Goal: Transaction & Acquisition: Purchase product/service

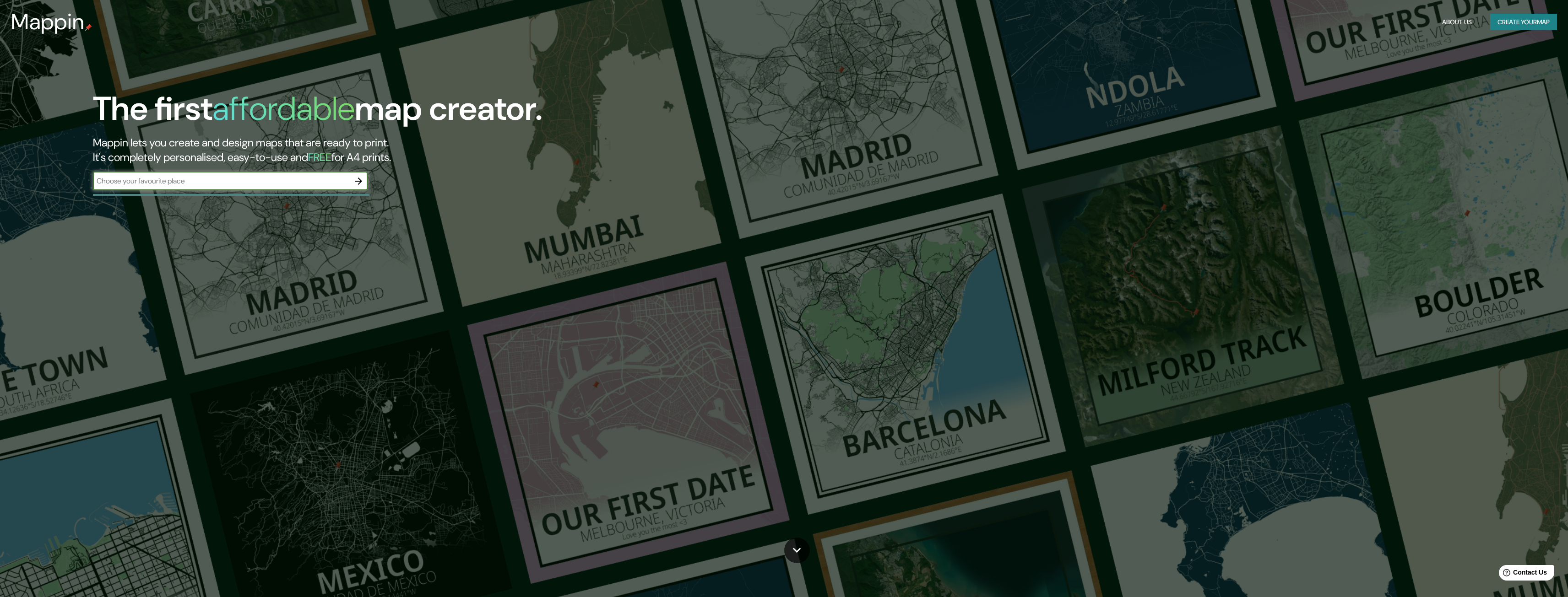
scroll to position [46, 0]
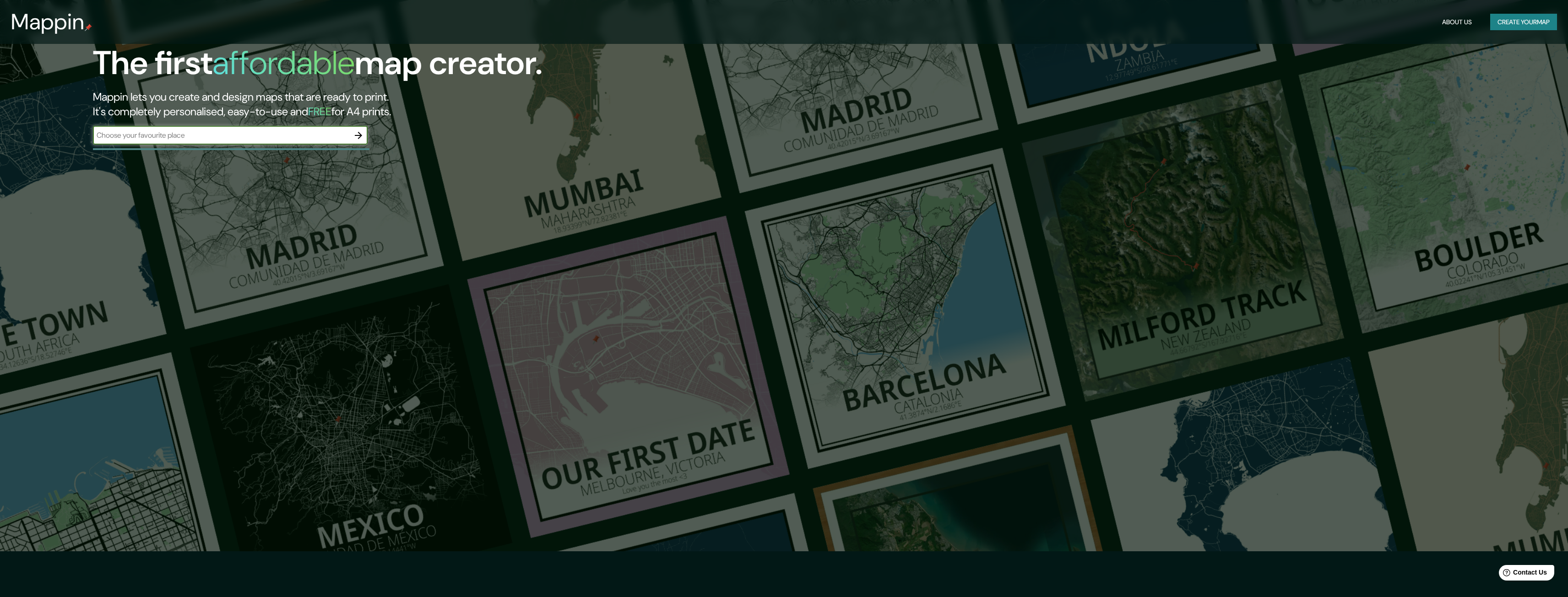
click at [269, 136] on input "text" at bounding box center [221, 135] width 256 height 10
type input "BATERIA PERDIZ TIERRA BLANCA"
click at [361, 133] on icon "button" at bounding box center [358, 136] width 11 height 11
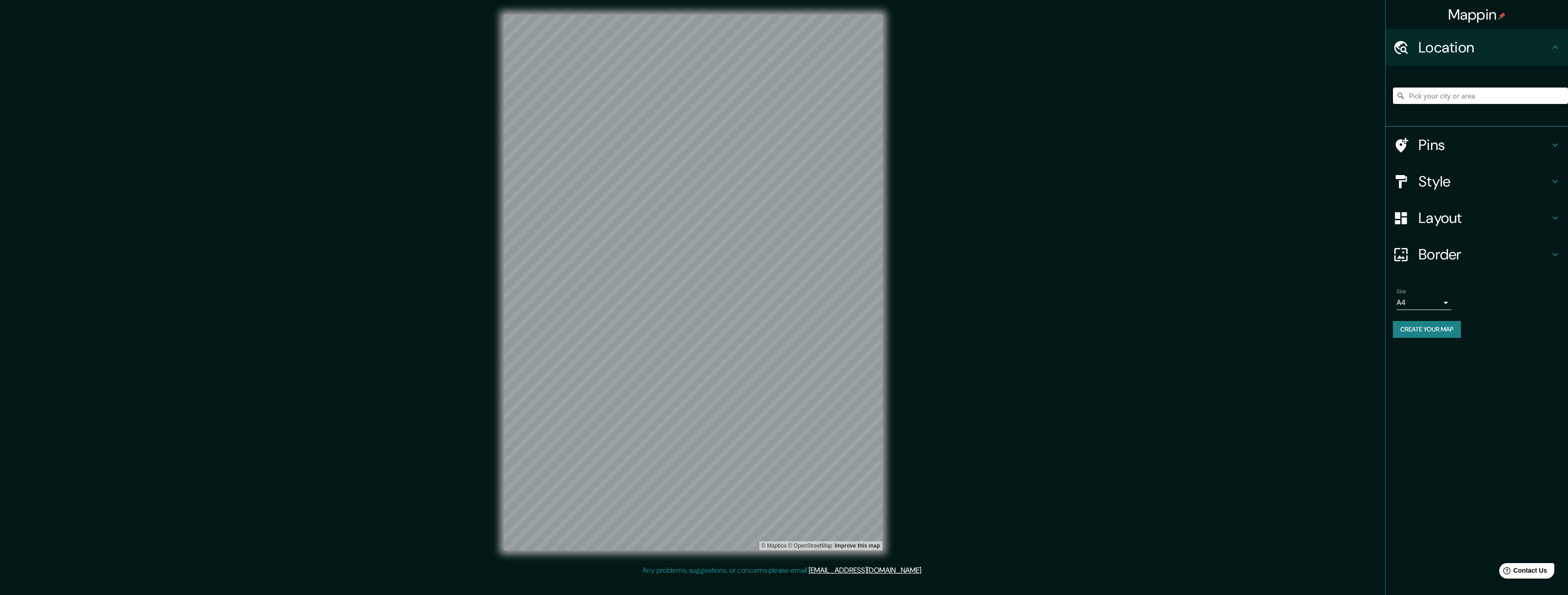
click at [1430, 178] on h4 "Style" at bounding box center [1484, 182] width 132 height 18
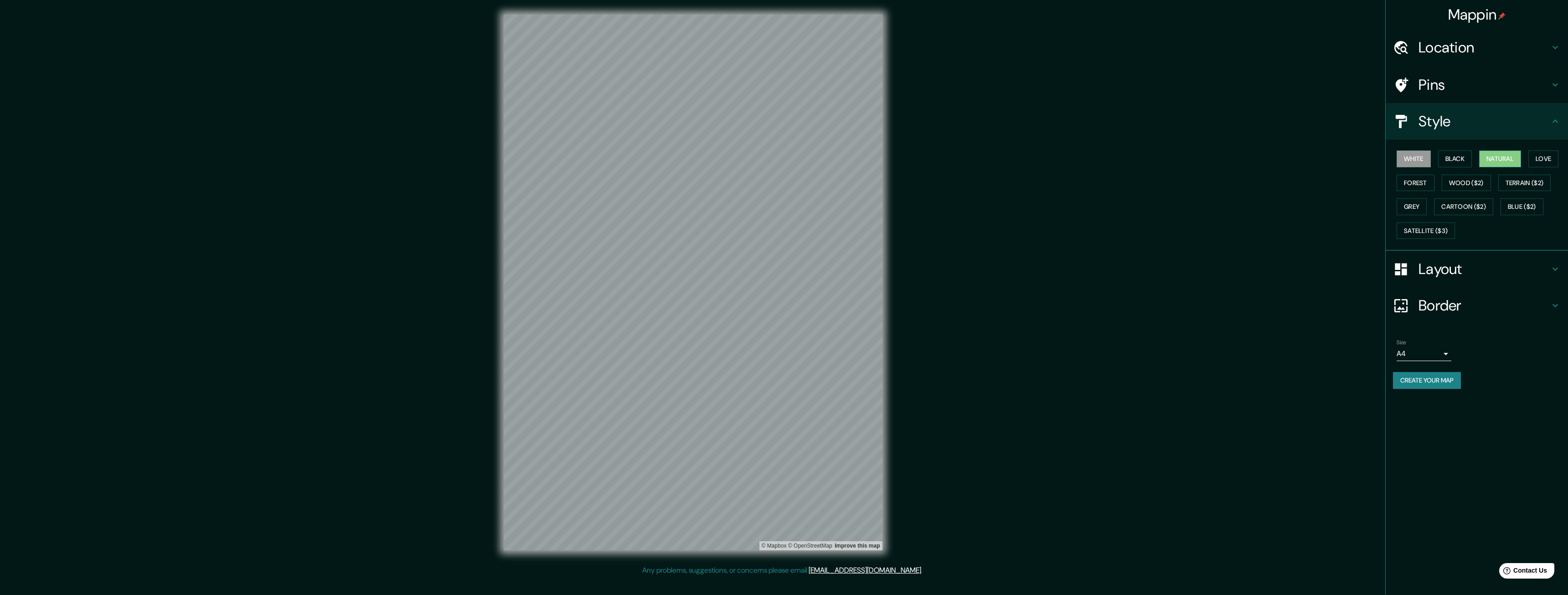
click at [1496, 155] on button "Natural" at bounding box center [1500, 159] width 42 height 17
click at [1422, 187] on button "Forest" at bounding box center [1416, 183] width 38 height 17
click at [1415, 202] on button "Grey" at bounding box center [1411, 207] width 30 height 17
click at [1417, 188] on button "Forest" at bounding box center [1416, 183] width 38 height 17
click at [1440, 269] on h4 "Layout" at bounding box center [1484, 269] width 132 height 18
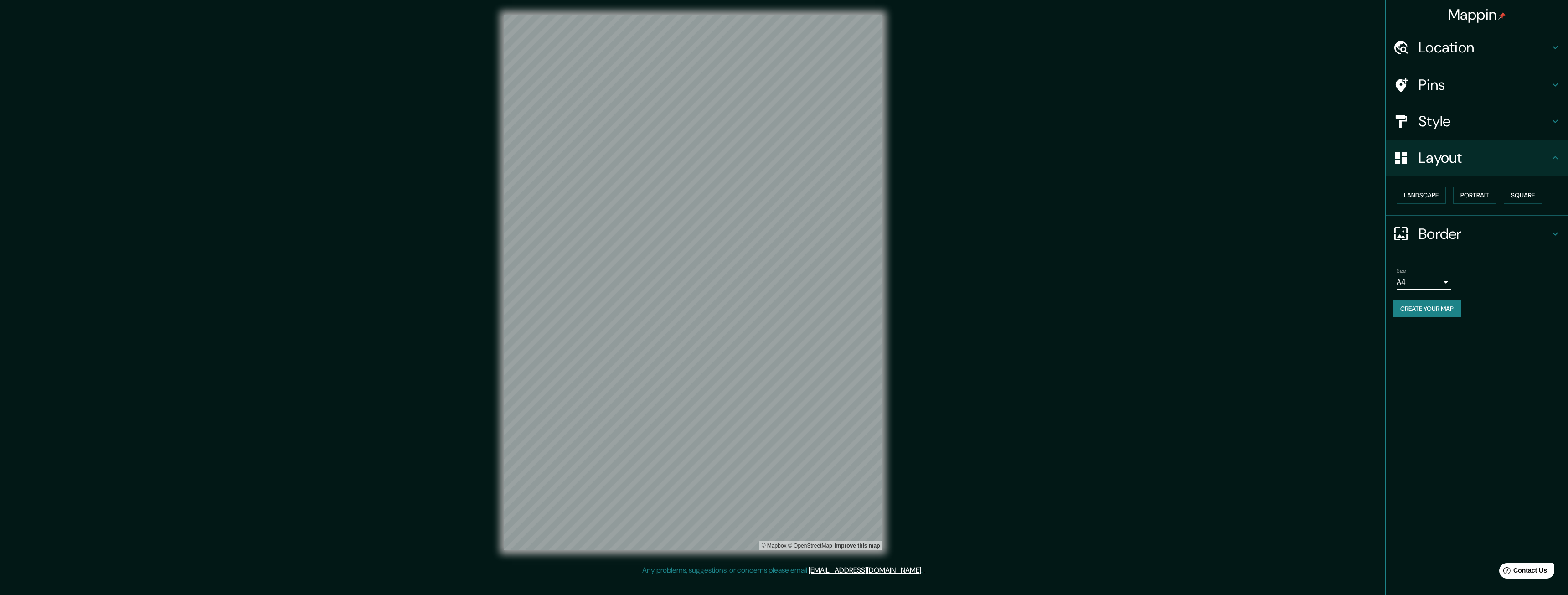
click at [1462, 131] on div "Style" at bounding box center [1477, 121] width 182 height 37
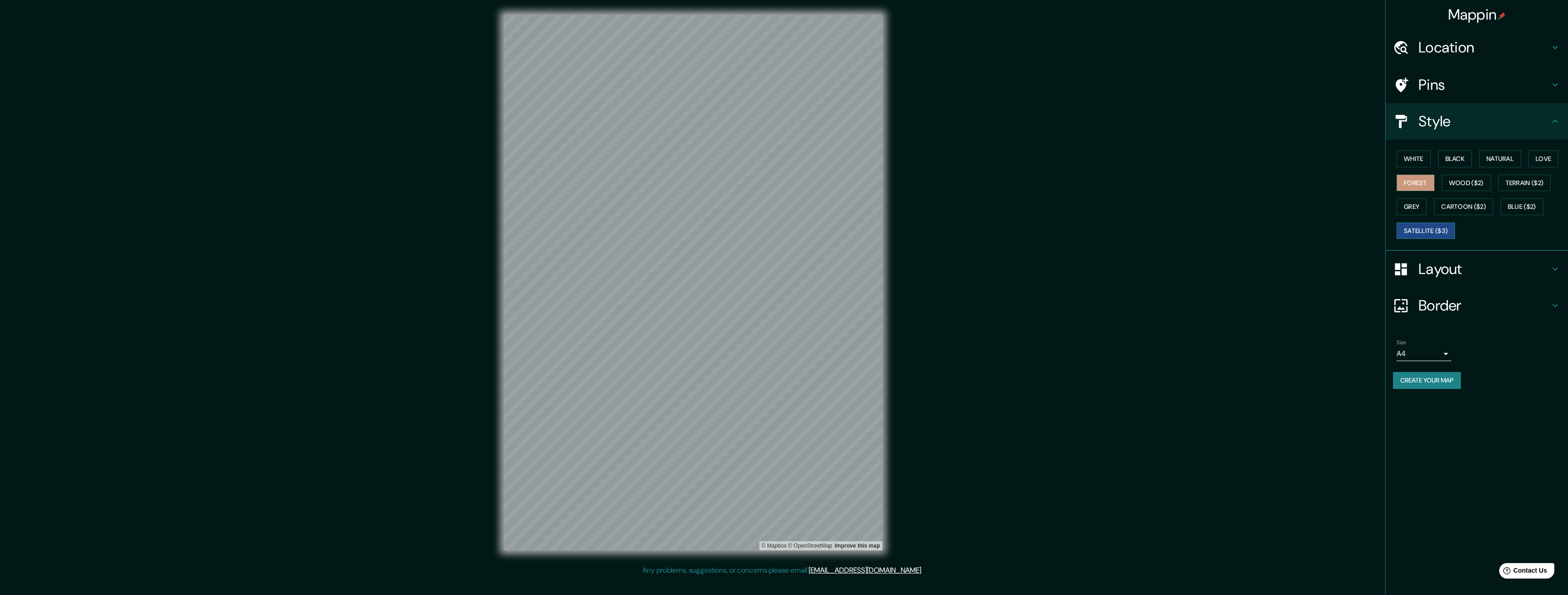
click at [1438, 234] on button "Satellite ($3)" at bounding box center [1425, 231] width 58 height 17
click at [1463, 205] on button "Cartoon ($2)" at bounding box center [1463, 207] width 59 height 17
click at [1425, 271] on h4 "Layout" at bounding box center [1484, 269] width 132 height 18
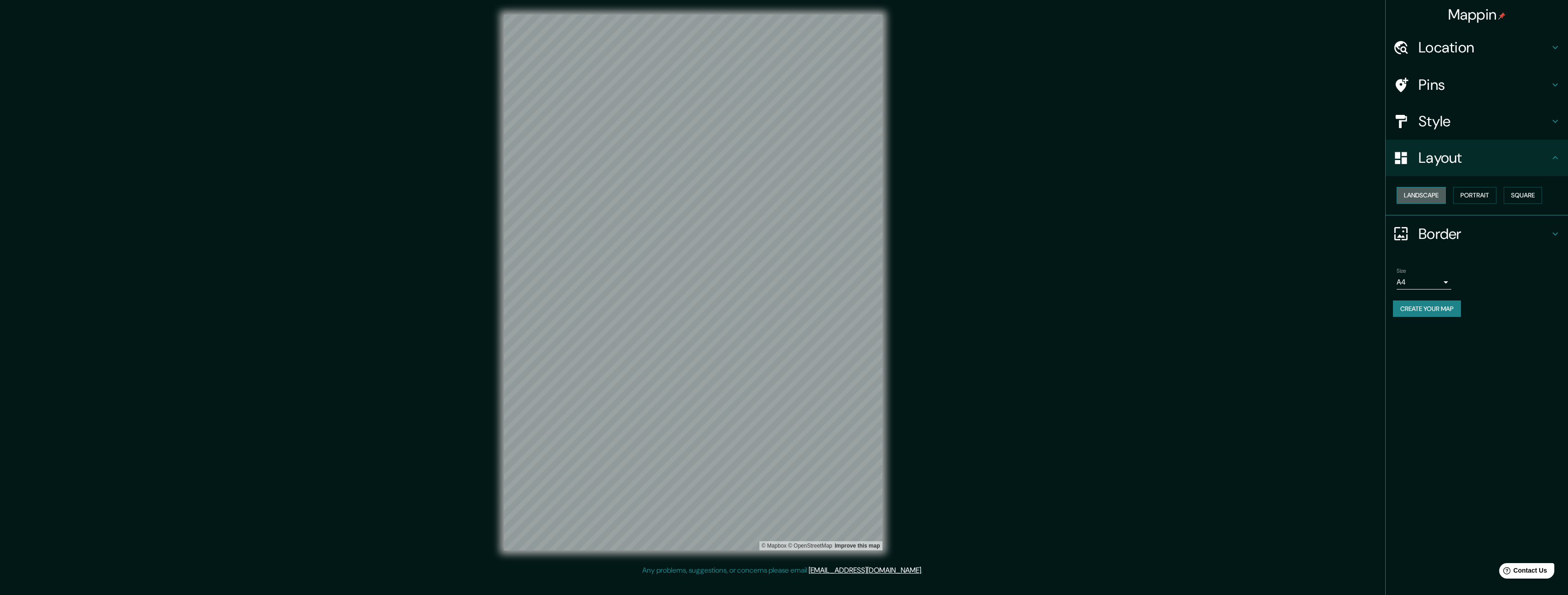
click at [1436, 200] on button "Landscape" at bounding box center [1421, 195] width 49 height 17
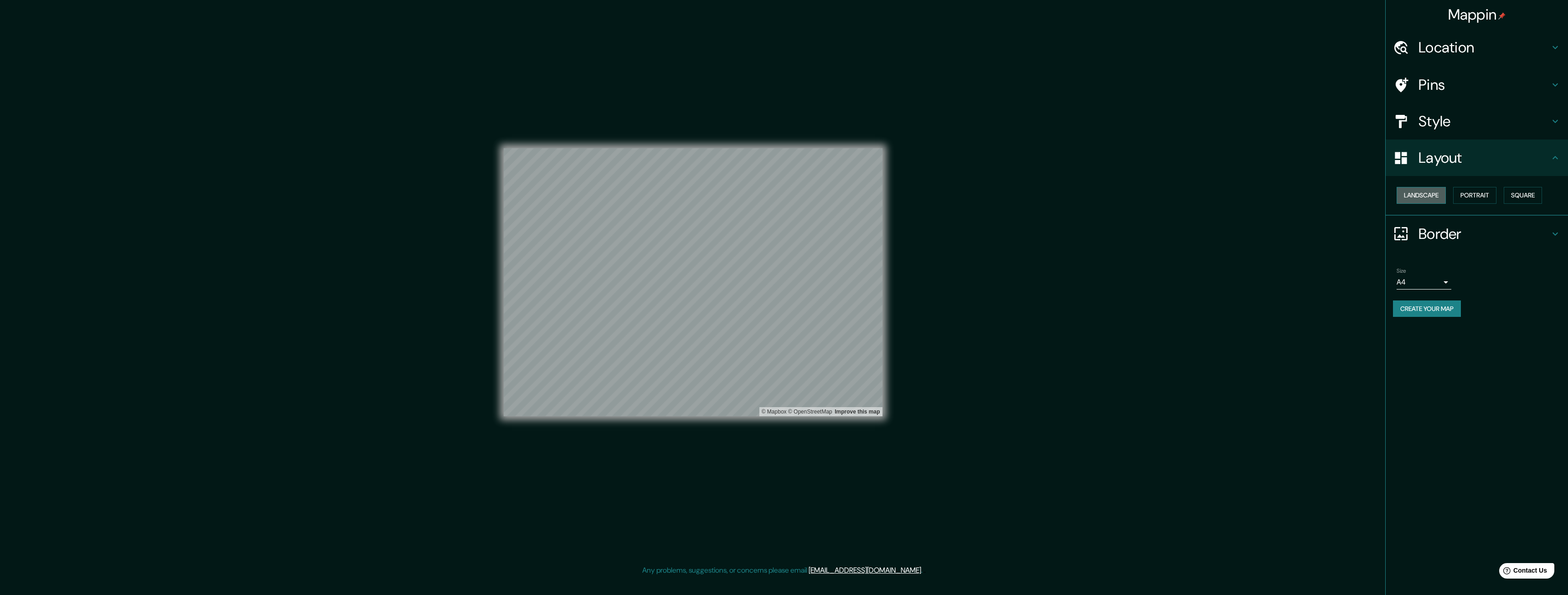
click at [1436, 200] on button "Landscape" at bounding box center [1421, 195] width 49 height 17
click at [1490, 198] on button "Portrait" at bounding box center [1474, 195] width 43 height 17
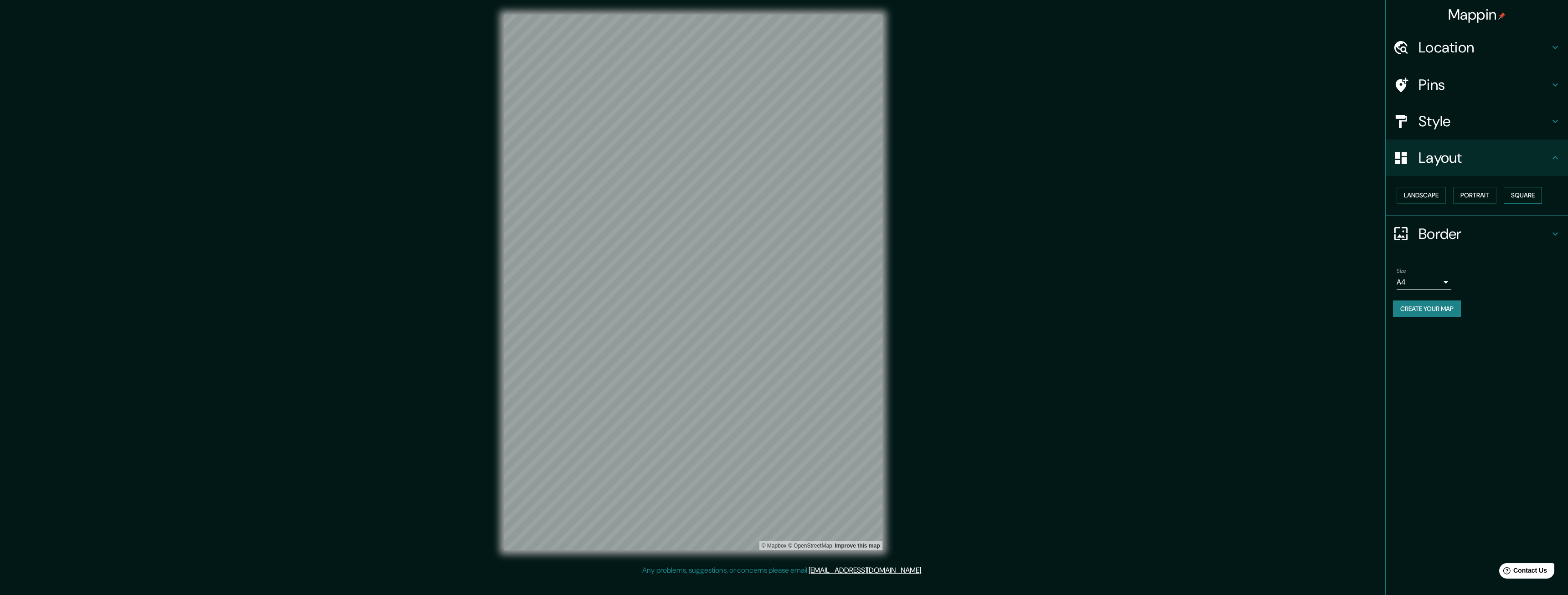
click at [1510, 194] on button "Square" at bounding box center [1523, 195] width 39 height 17
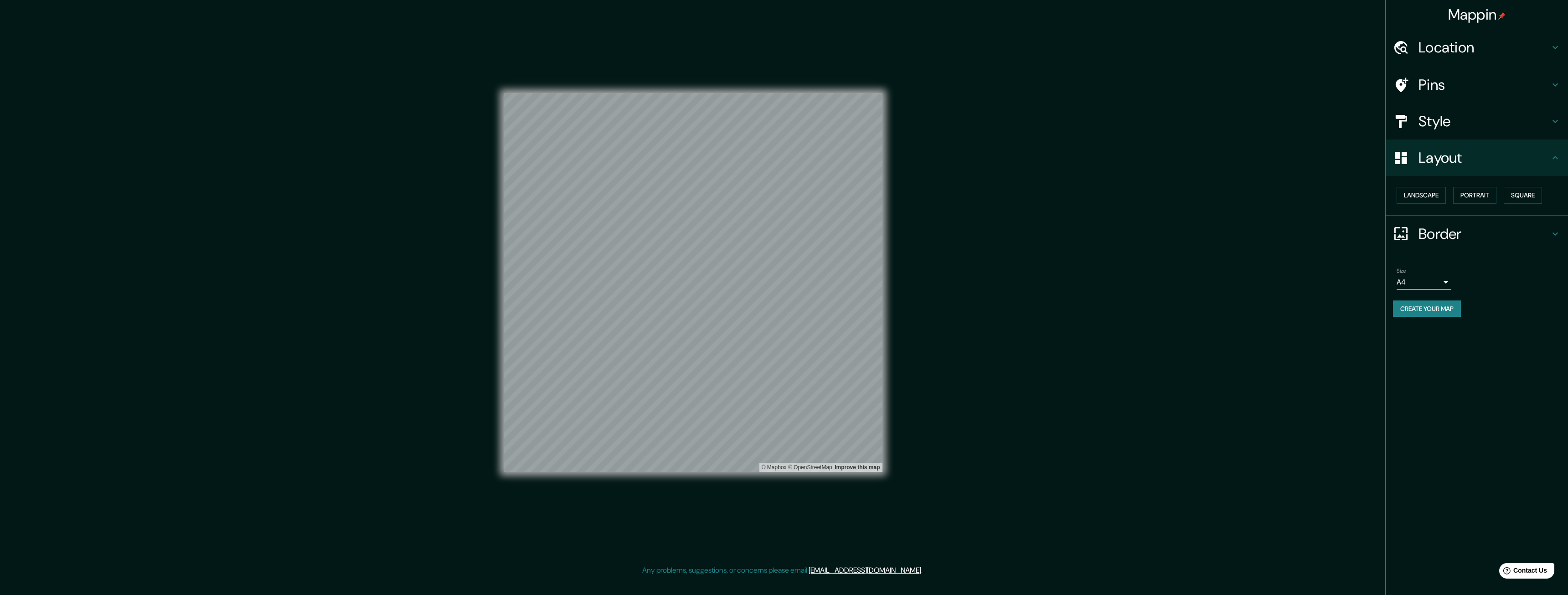
click at [1452, 239] on h4 "Border" at bounding box center [1484, 234] width 132 height 18
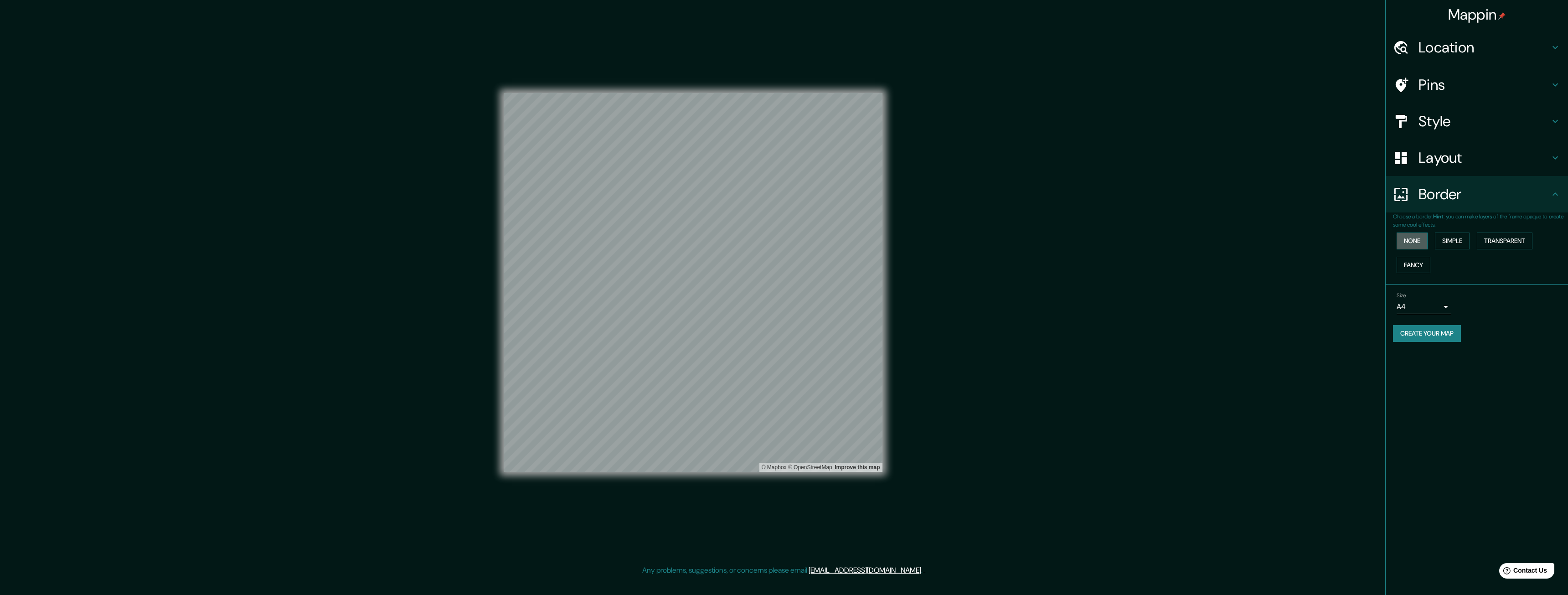
click at [1426, 239] on button "None" at bounding box center [1412, 241] width 31 height 17
click at [1455, 244] on button "Simple" at bounding box center [1452, 241] width 35 height 17
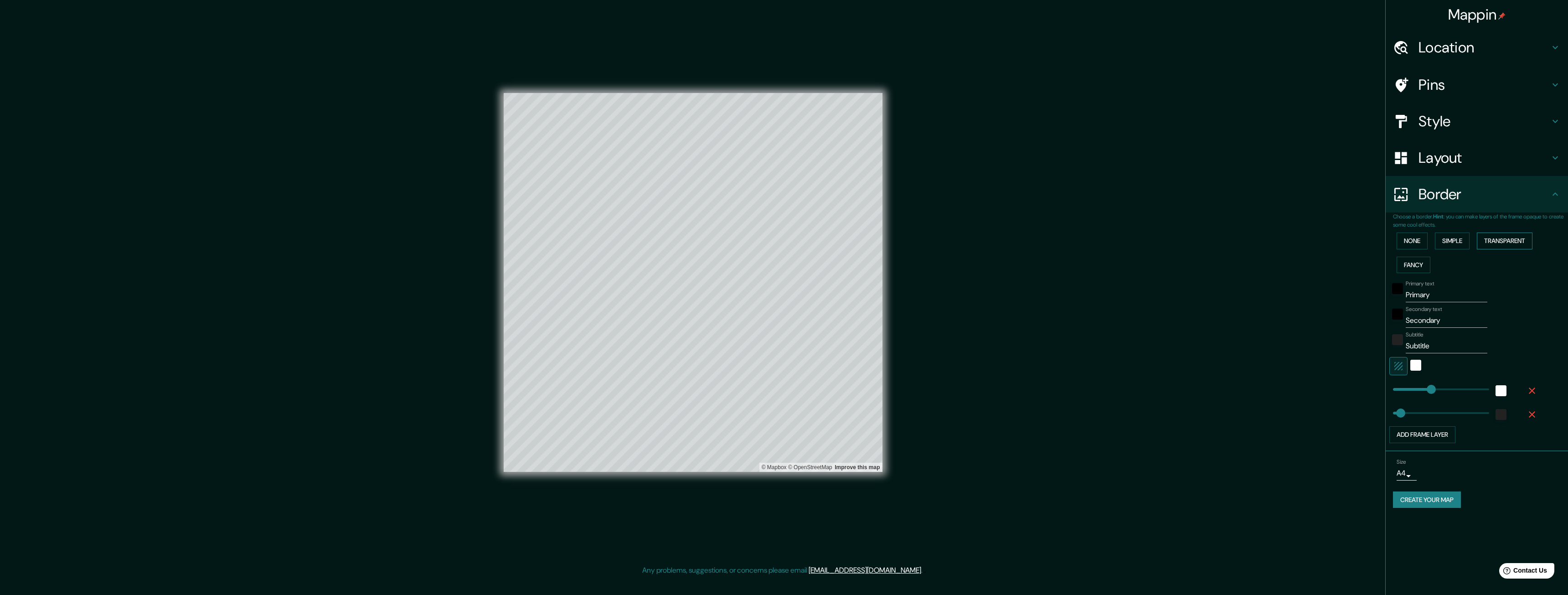
click at [1511, 237] on button "Transparent" at bounding box center [1504, 241] width 56 height 17
click at [1415, 264] on button "Fancy" at bounding box center [1413, 265] width 34 height 17
click at [1410, 244] on button "None" at bounding box center [1412, 241] width 31 height 17
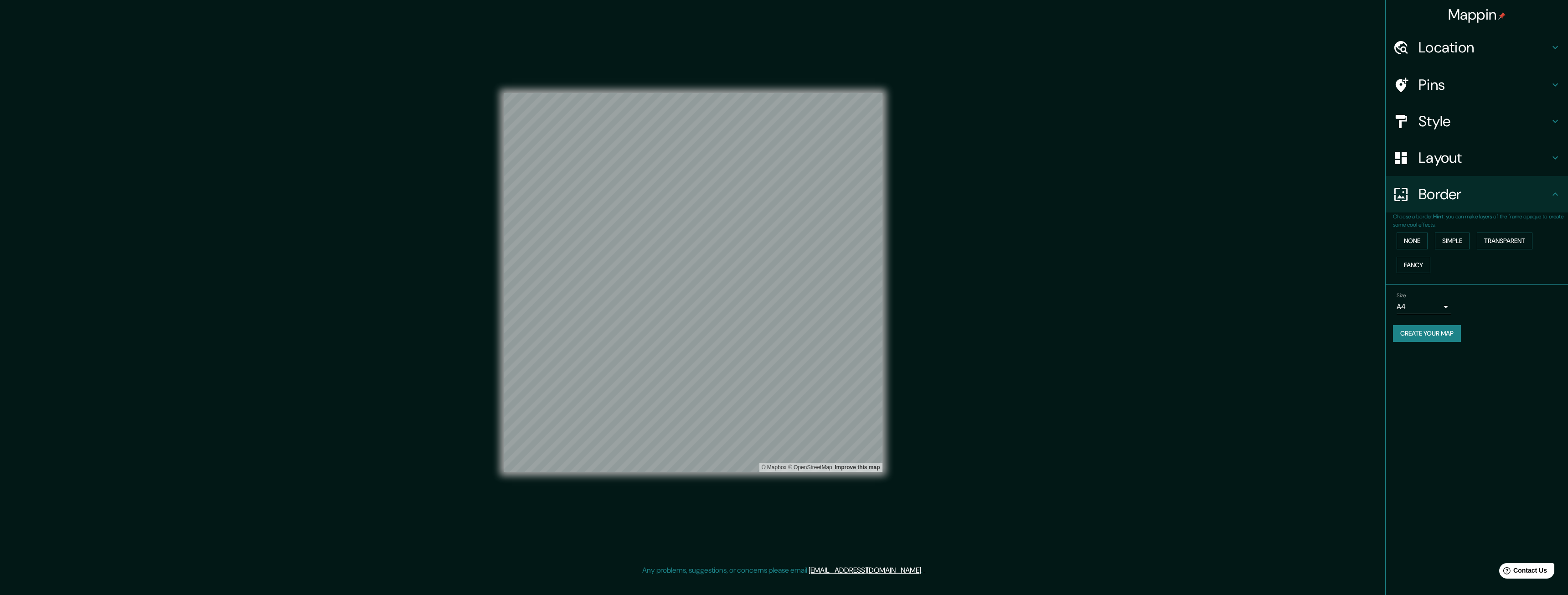
click at [1462, 88] on h4 "Pins" at bounding box center [1484, 85] width 132 height 18
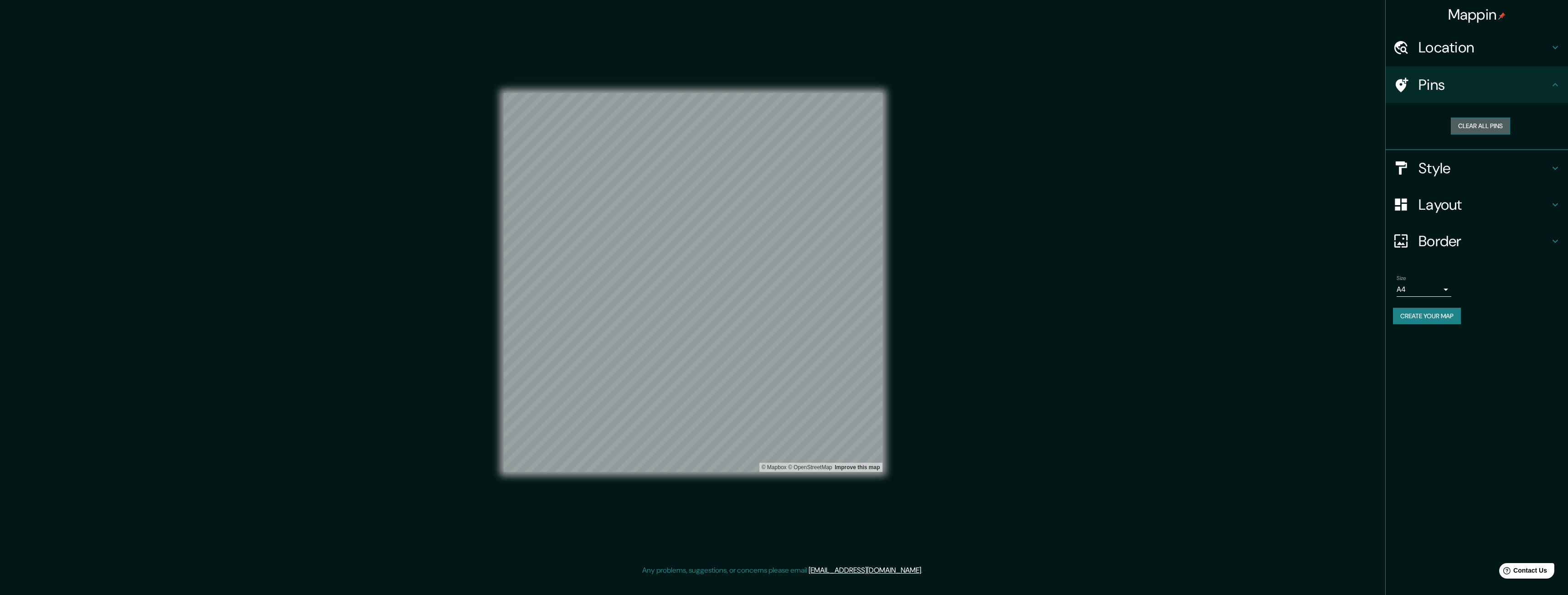
click at [1466, 132] on button "Clear all pins" at bounding box center [1480, 126] width 59 height 17
click at [1460, 126] on button "Clear all pins" at bounding box center [1480, 126] width 59 height 17
click at [1403, 80] on icon at bounding box center [1402, 85] width 13 height 15
drag, startPoint x: 1481, startPoint y: 81, endPoint x: 1493, endPoint y: 70, distance: 16.3
click at [1482, 81] on h4 "Pins" at bounding box center [1484, 85] width 132 height 18
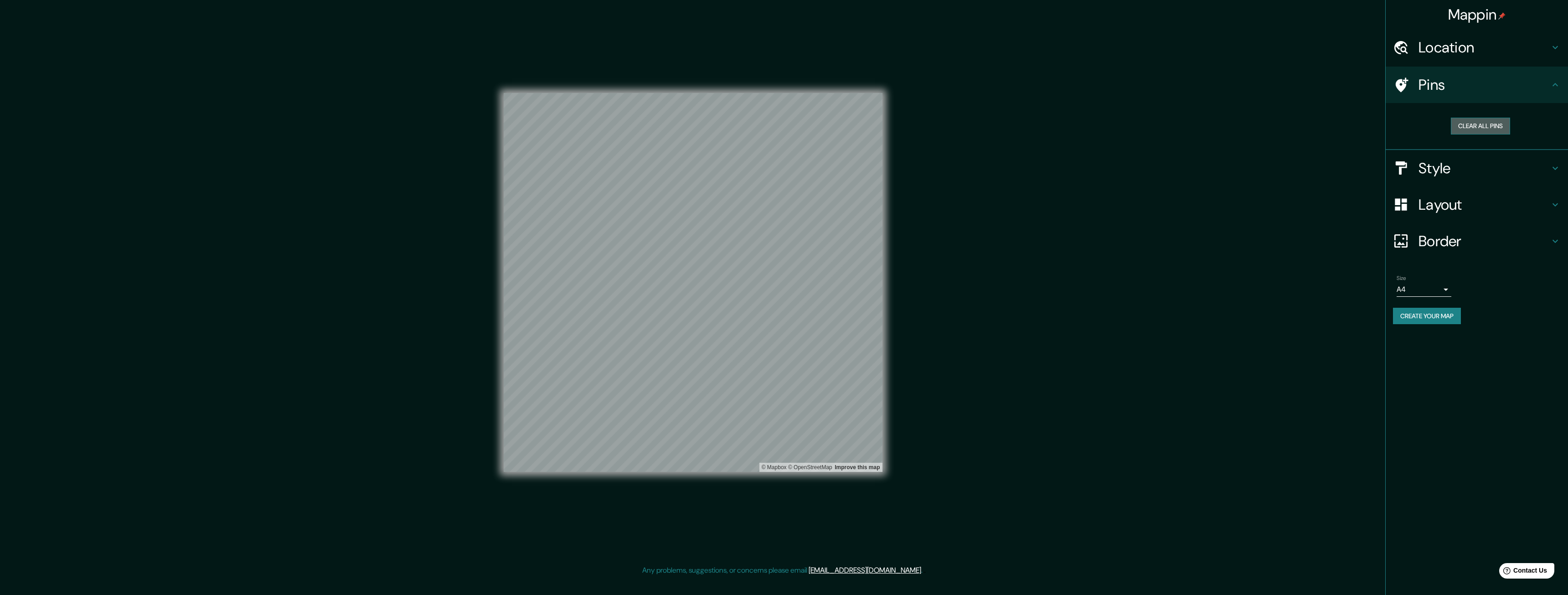
click at [1459, 127] on button "Clear all pins" at bounding box center [1480, 126] width 59 height 17
drag, startPoint x: 662, startPoint y: 415, endPoint x: 680, endPoint y: 396, distance: 26.2
click at [675, 399] on div at bounding box center [671, 402] width 7 height 7
click at [1472, 128] on button "Clear all pins" at bounding box center [1480, 126] width 59 height 17
click at [1462, 165] on h4 "Style" at bounding box center [1484, 168] width 132 height 18
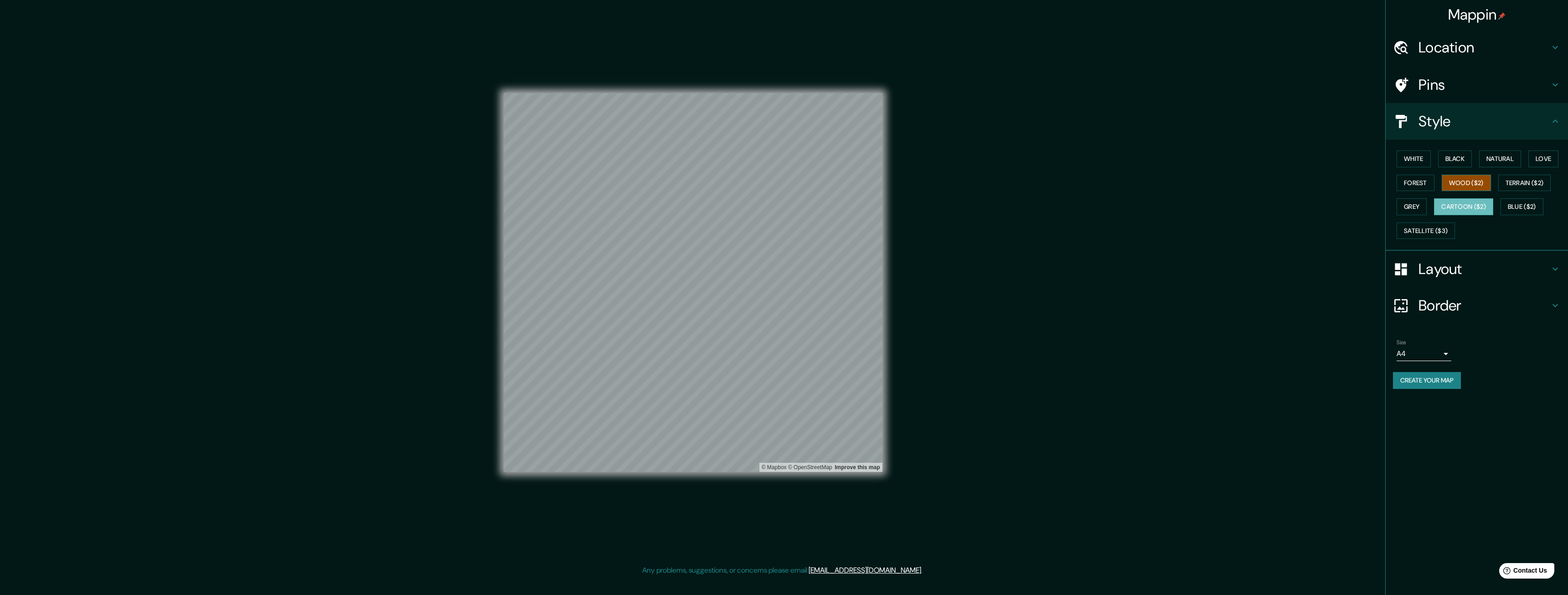
click at [1463, 181] on button "Wood ($2)" at bounding box center [1466, 183] width 49 height 17
click at [1476, 47] on h4 "Location" at bounding box center [1484, 48] width 132 height 18
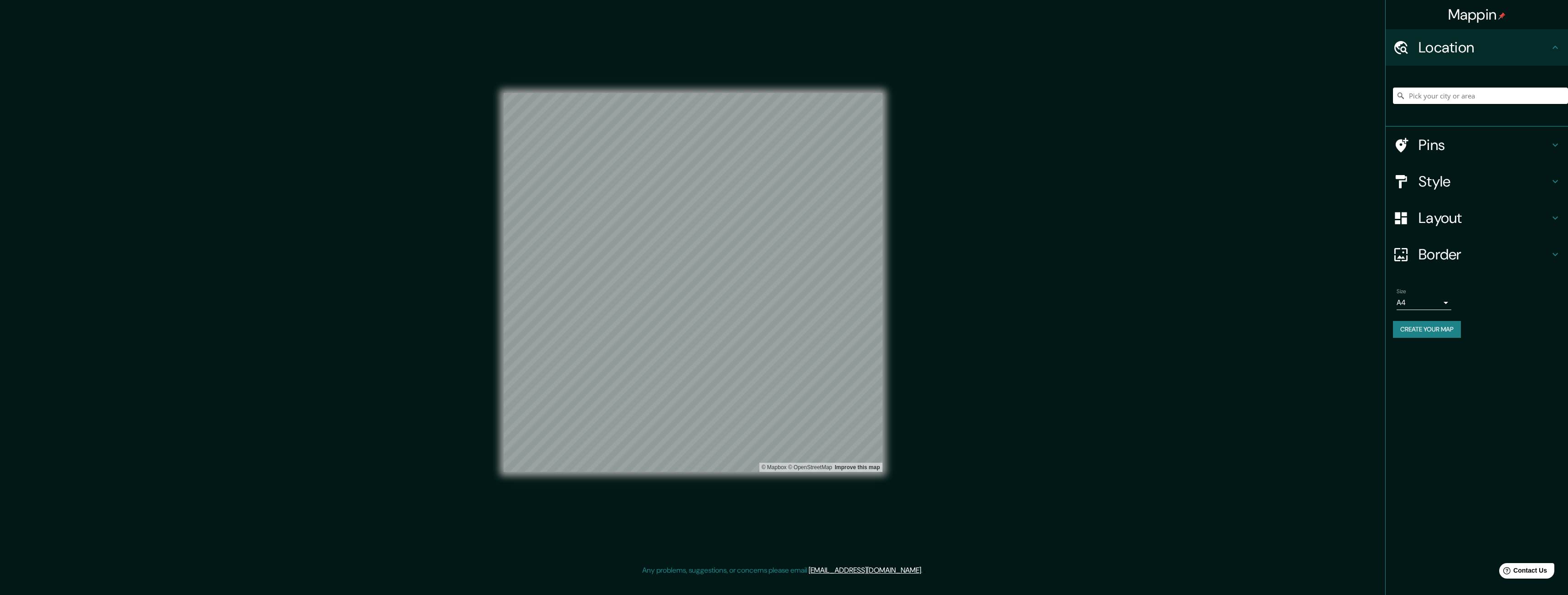
click at [1434, 100] on input "Pick your city or area" at bounding box center [1481, 95] width 175 height 17
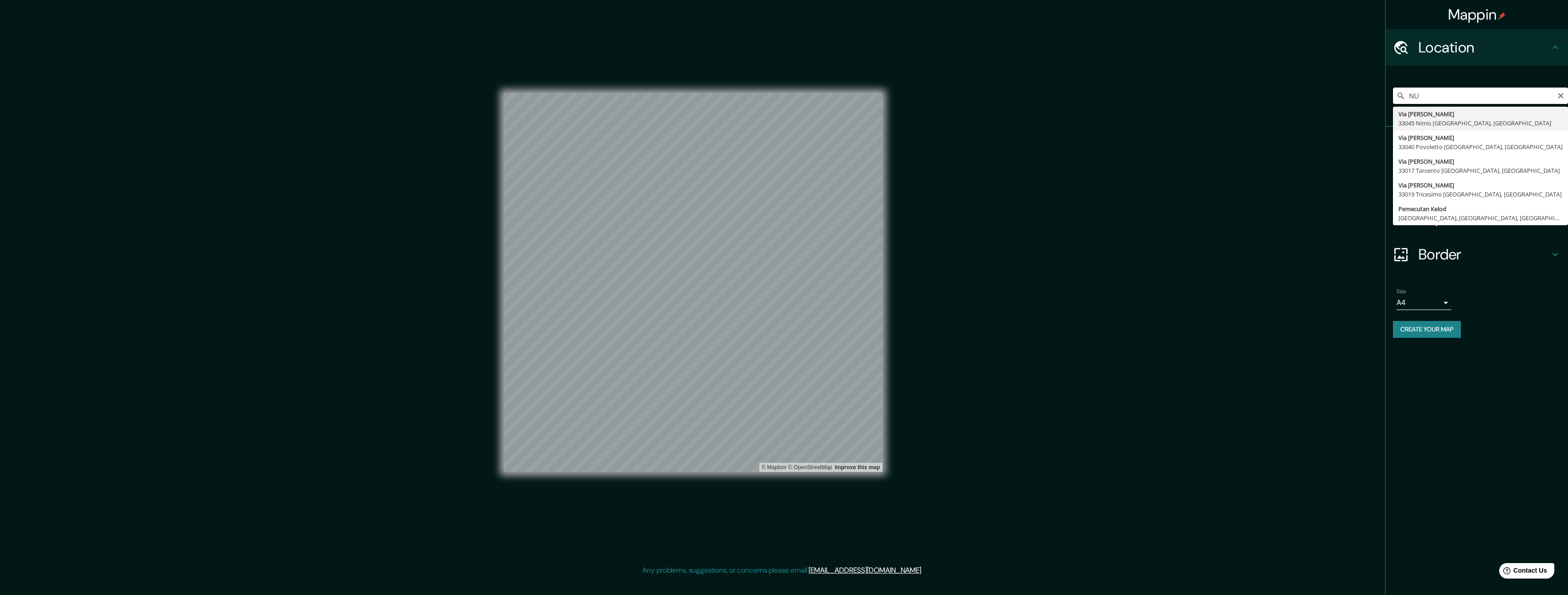
type input "N"
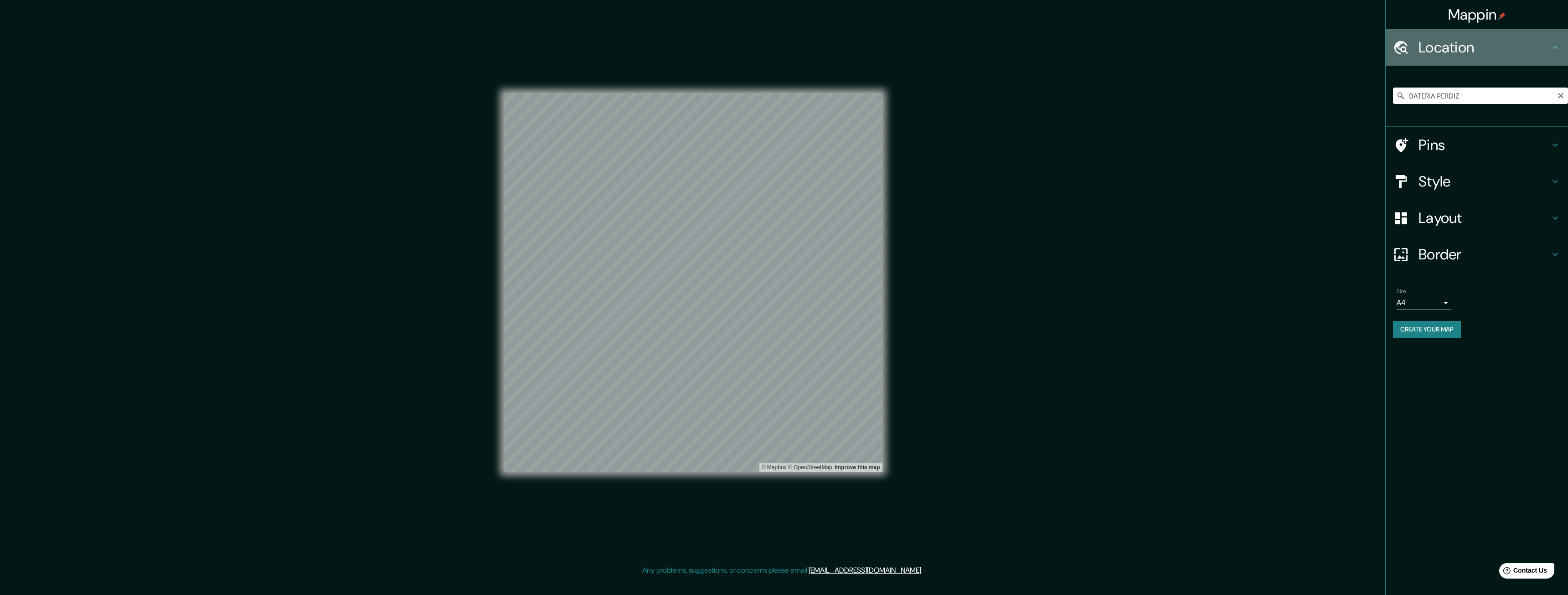
click at [1522, 51] on h4 "Location" at bounding box center [1484, 48] width 132 height 18
click at [1470, 101] on input "BATERIA PERDIZ" at bounding box center [1481, 95] width 175 height 17
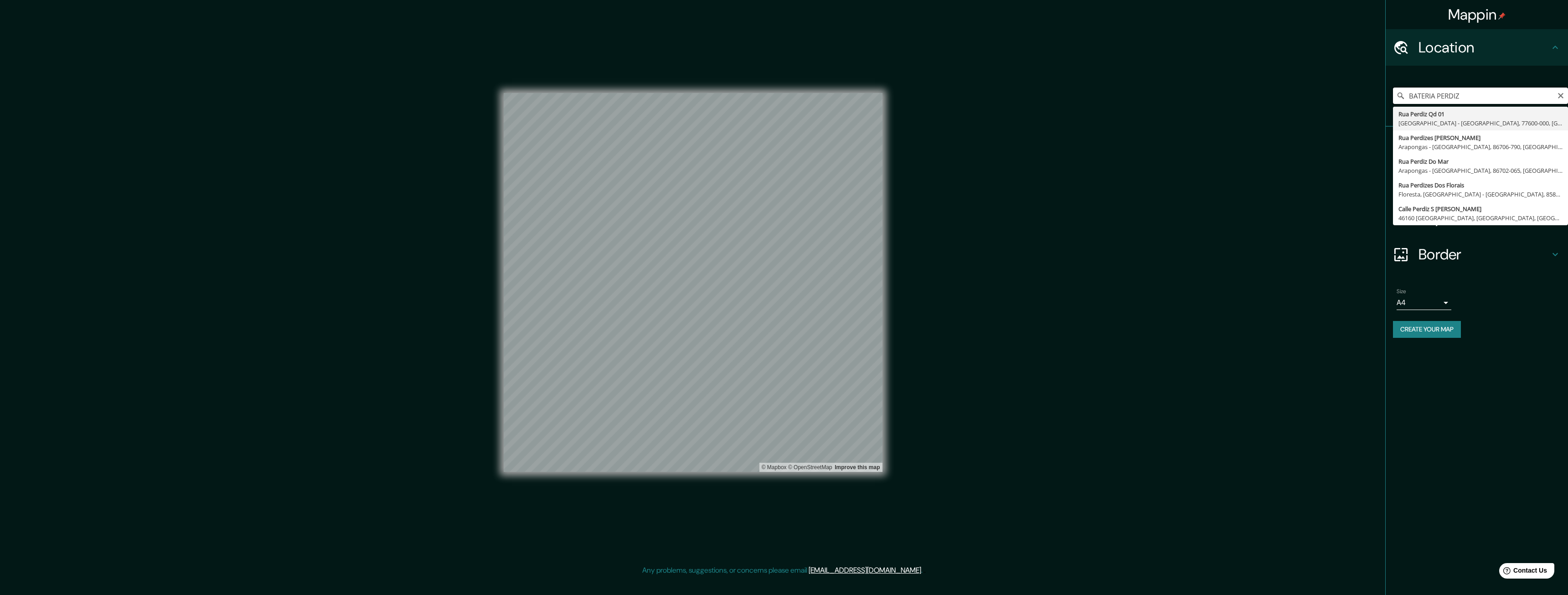
click at [1439, 94] on input "BATERIA PERDIZ" at bounding box center [1481, 95] width 175 height 17
click at [1463, 96] on input "BATERIA PERDIZ" at bounding box center [1481, 95] width 175 height 17
click at [1472, 97] on input "BATERIA PERDIZ" at bounding box center [1481, 95] width 175 height 17
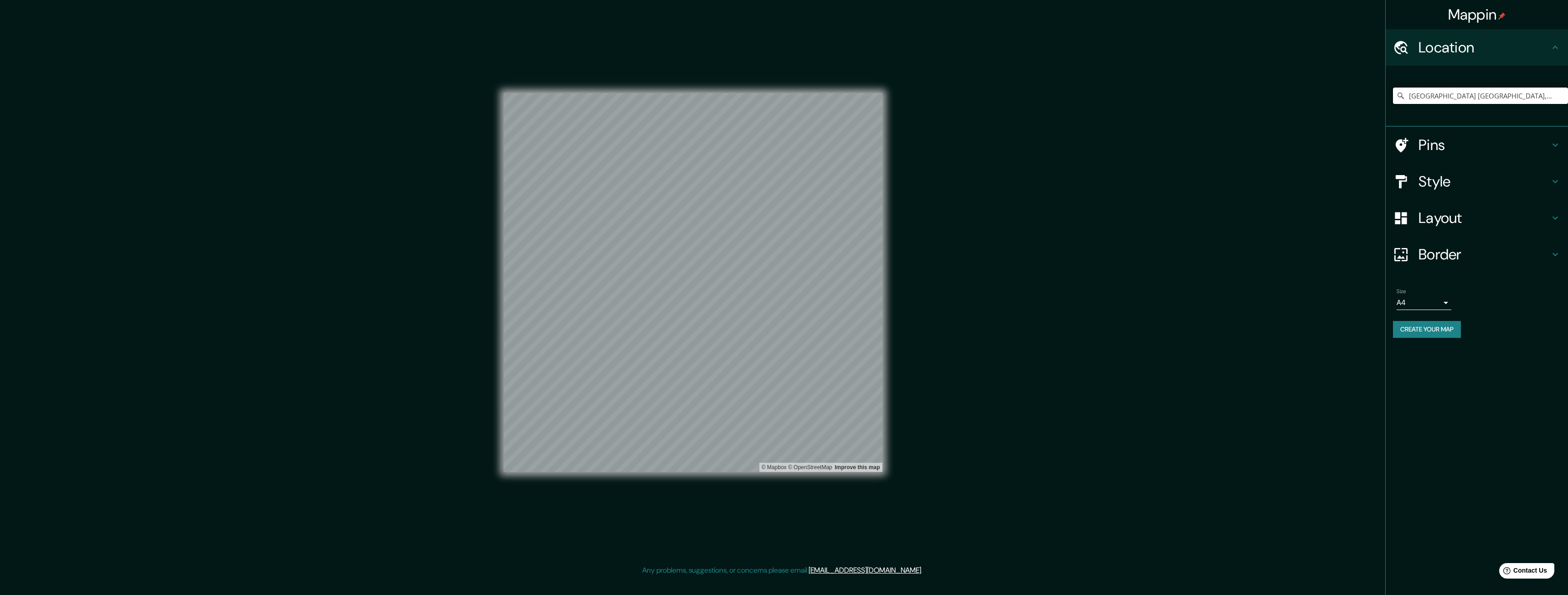
type input "[GEOGRAPHIC_DATA] [GEOGRAPHIC_DATA], [GEOGRAPHIC_DATA], [GEOGRAPHIC_DATA]"
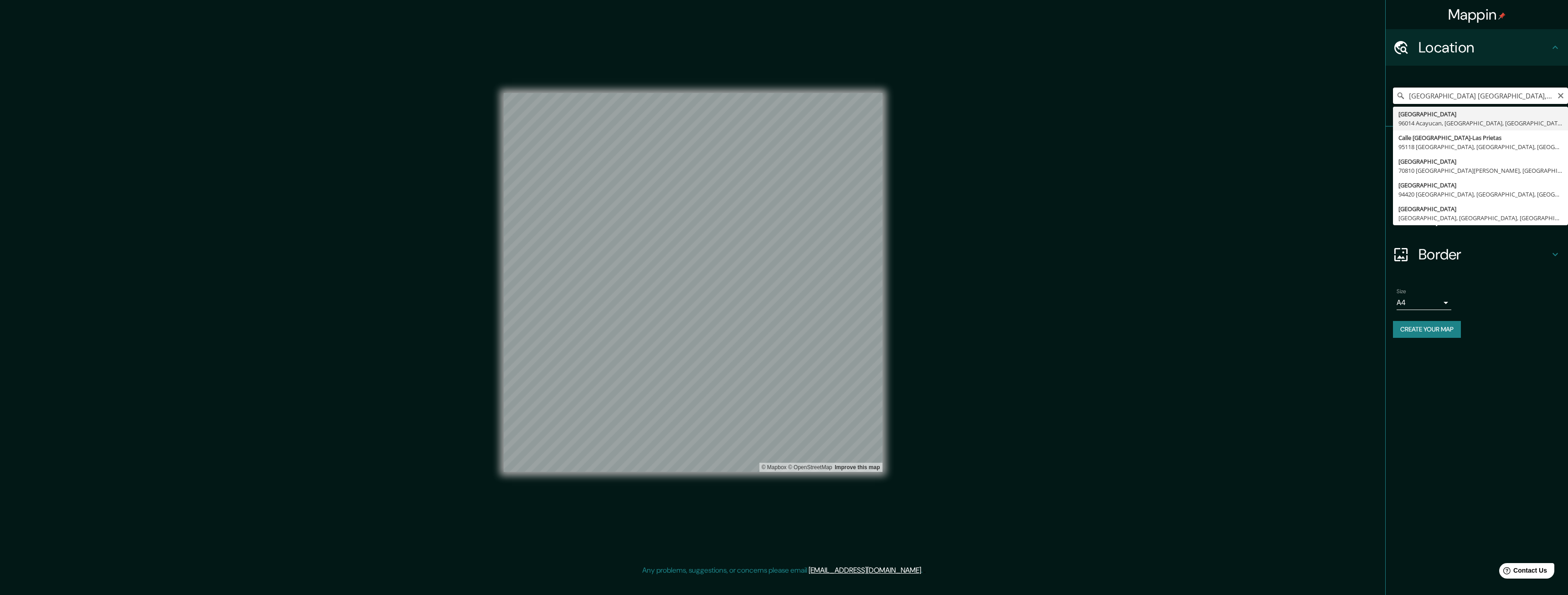
click at [1564, 94] on input "[GEOGRAPHIC_DATA] [GEOGRAPHIC_DATA], [GEOGRAPHIC_DATA], [GEOGRAPHIC_DATA]" at bounding box center [1481, 95] width 175 height 17
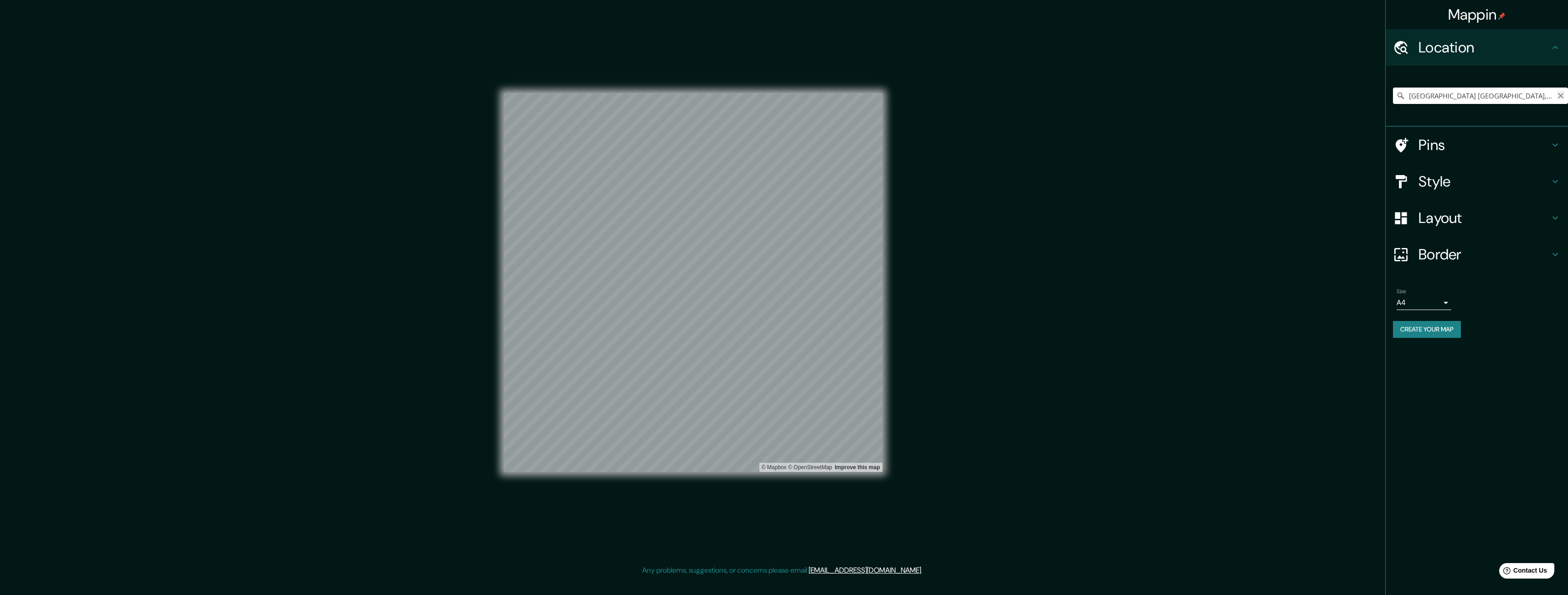
click at [1558, 95] on icon "Clear" at bounding box center [1561, 95] width 7 height 7
paste input "Batería Perdiz, [PERSON_NAME] 1, 95216 Ver."
drag, startPoint x: 1514, startPoint y: 94, endPoint x: 1358, endPoint y: 99, distance: 156.1
click at [1358, 99] on div "Mappin Location [GEOGRAPHIC_DATA], [US_STATE], [GEOGRAPHIC_DATA] [GEOGRAPHIC_DA…" at bounding box center [784, 290] width 1568 height 580
paste input "Batería Perdiz, [PERSON_NAME] 1, 95216 Ver."
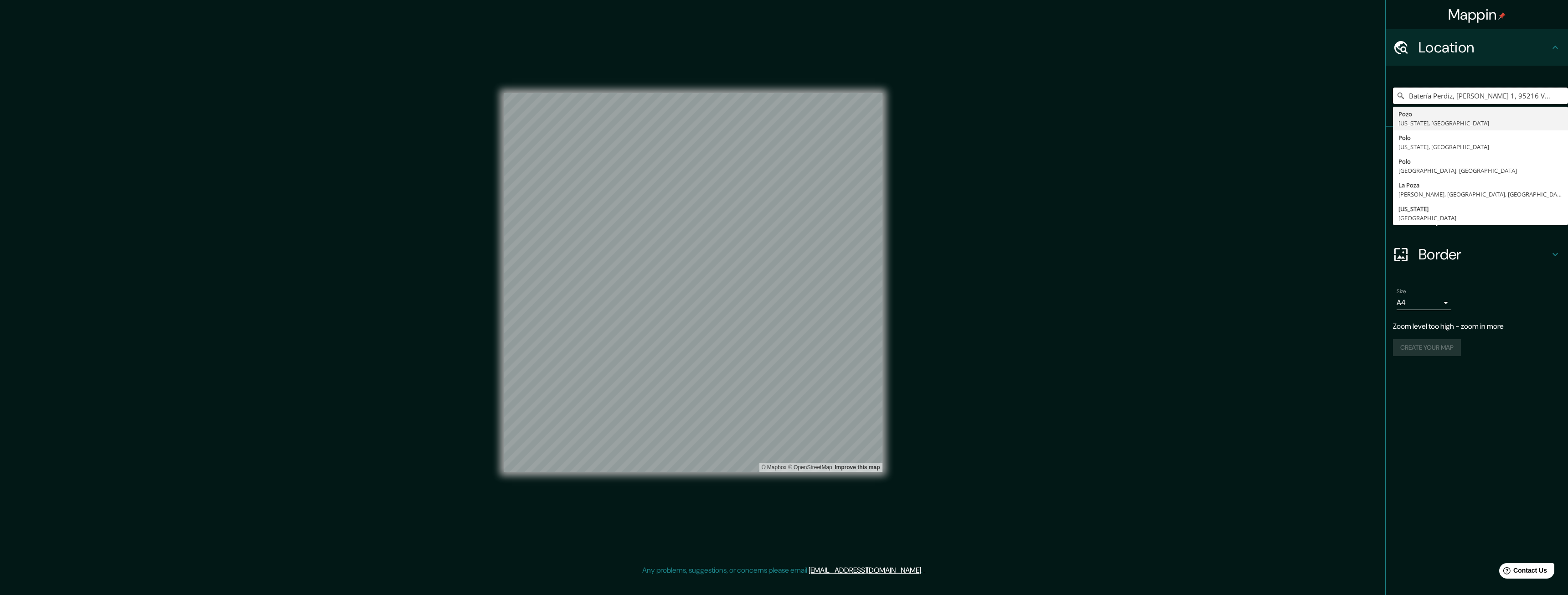
drag, startPoint x: 1454, startPoint y: 97, endPoint x: 1555, endPoint y: 85, distance: 101.7
click at [1555, 85] on div "Batería Perdiz, [PERSON_NAME] 1, 95216 Ver. Pozo [US_STATE], [GEOGRAPHIC_DATA] …" at bounding box center [1481, 95] width 175 height 46
type input "Batería Perdiz Ver"
